Goal: Task Accomplishment & Management: Manage account settings

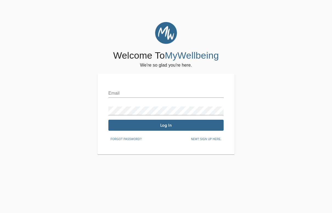
click at [127, 93] on input "text" at bounding box center [165, 93] width 115 height 9
type input "[PERSON_NAME][EMAIL_ADDRESS][PERSON_NAME][DOMAIN_NAME]"
click at [165, 126] on span "Log In" at bounding box center [166, 124] width 111 height 5
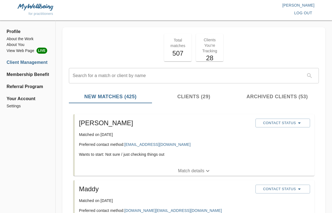
click at [199, 169] on p "Match details" at bounding box center [191, 170] width 26 height 7
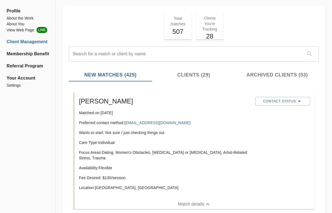
scroll to position [21, 0]
click at [297, 101] on icon "button" at bounding box center [299, 101] width 7 height 7
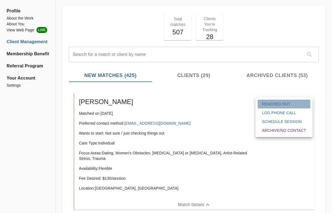
click at [283, 104] on span "Reached Out" at bounding box center [284, 103] width 44 height 5
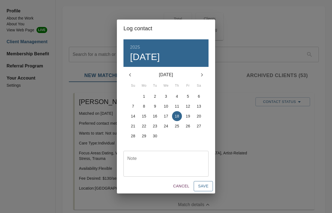
click at [204, 185] on span "Save" at bounding box center [203, 185] width 10 height 7
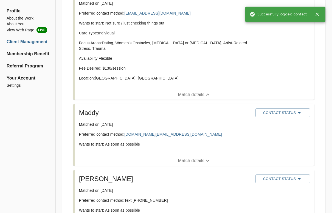
scroll to position [131, 0]
click at [201, 161] on p "Match details" at bounding box center [191, 160] width 26 height 7
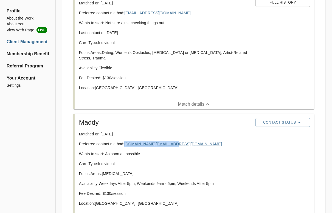
drag, startPoint x: 173, startPoint y: 144, endPoint x: 126, endPoint y: 145, distance: 47.0
click at [126, 145] on p "Preferred contact method: [DOMAIN_NAME][EMAIL_ADDRESS][DOMAIN_NAME]" at bounding box center [165, 143] width 172 height 5
copy link "[DOMAIN_NAME][EMAIL_ADDRESS][DOMAIN_NAME]"
